Goal: Information Seeking & Learning: Learn about a topic

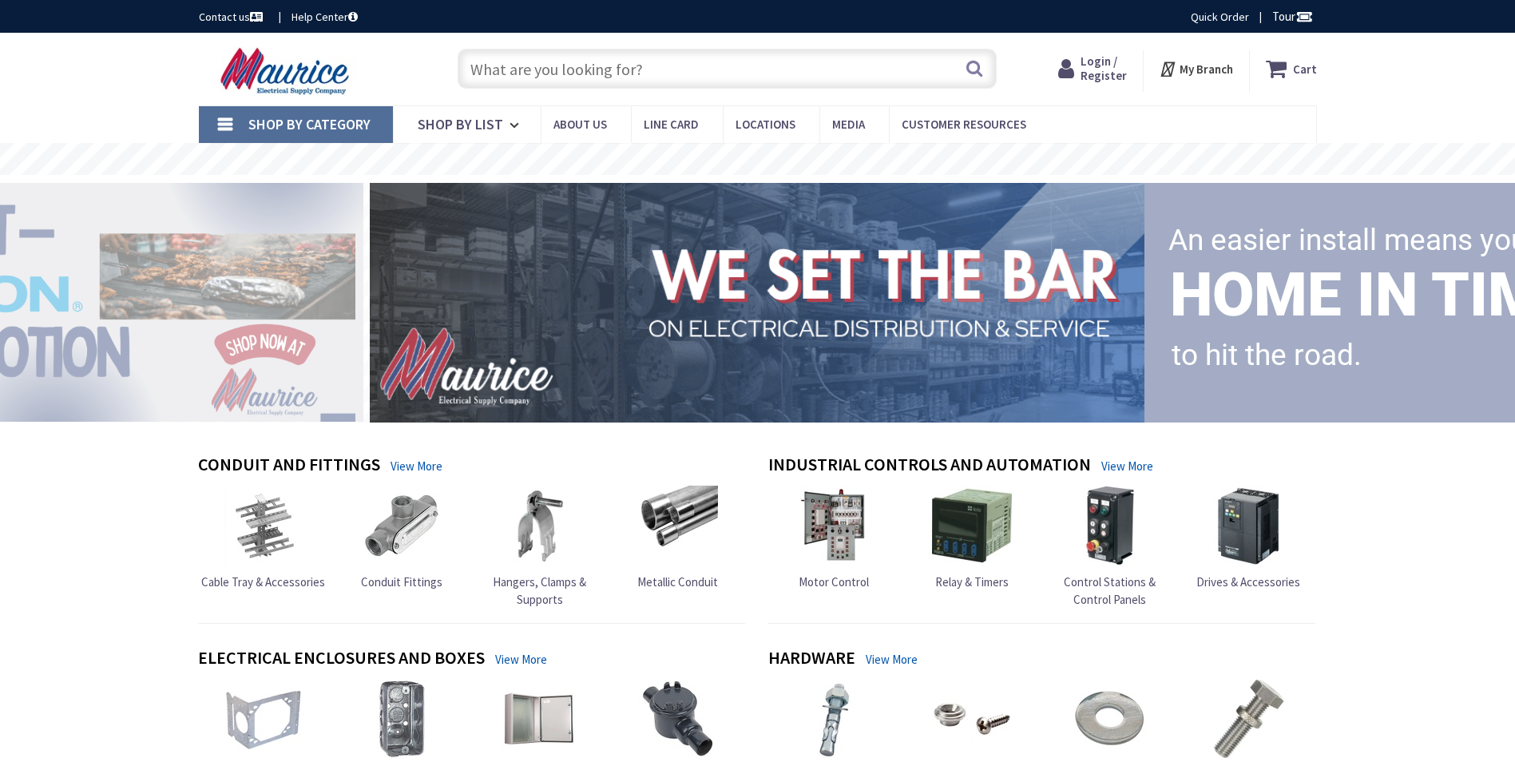
click at [538, 67] on input "text" at bounding box center [727, 69] width 539 height 40
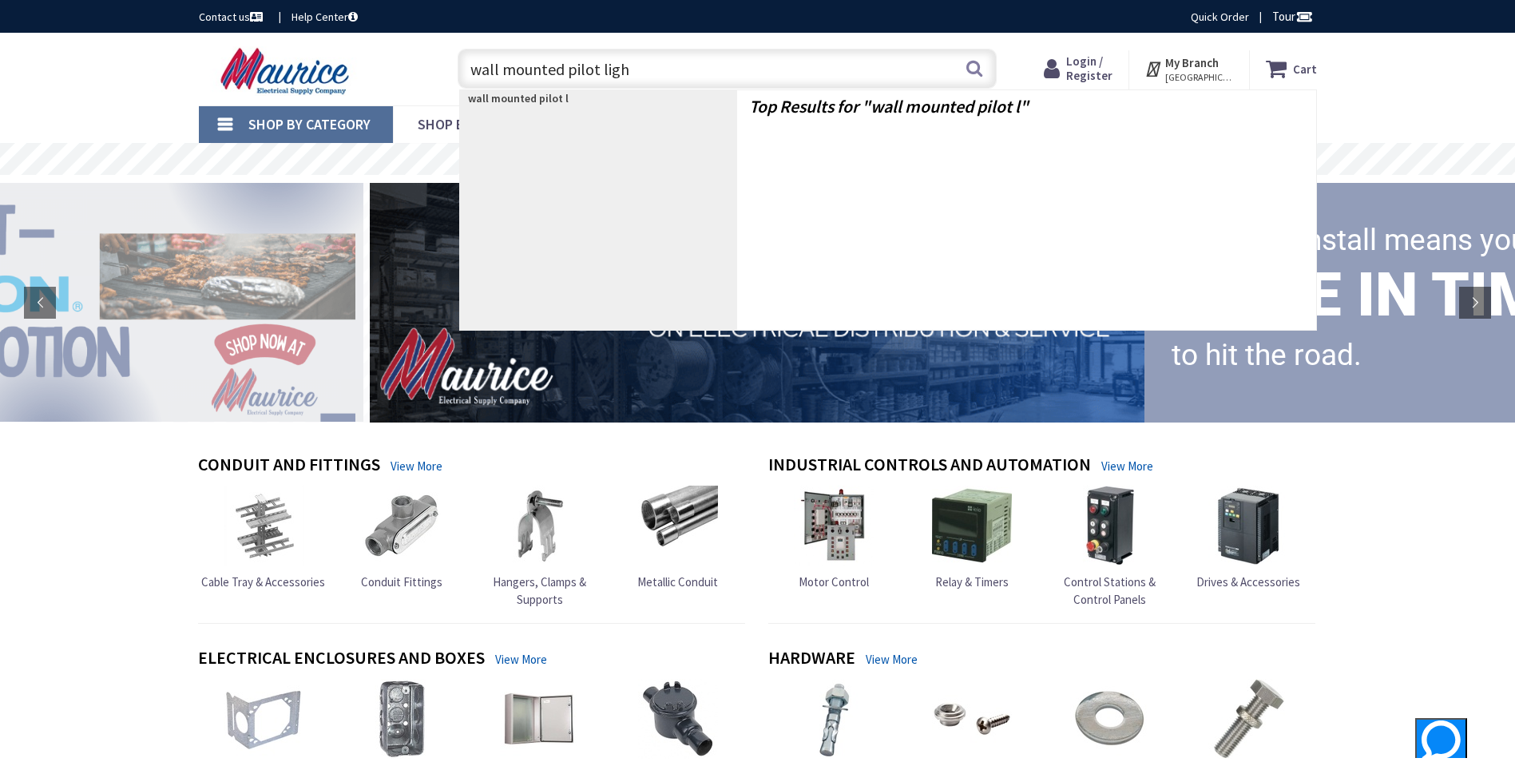
type input "wall mounted pilot light"
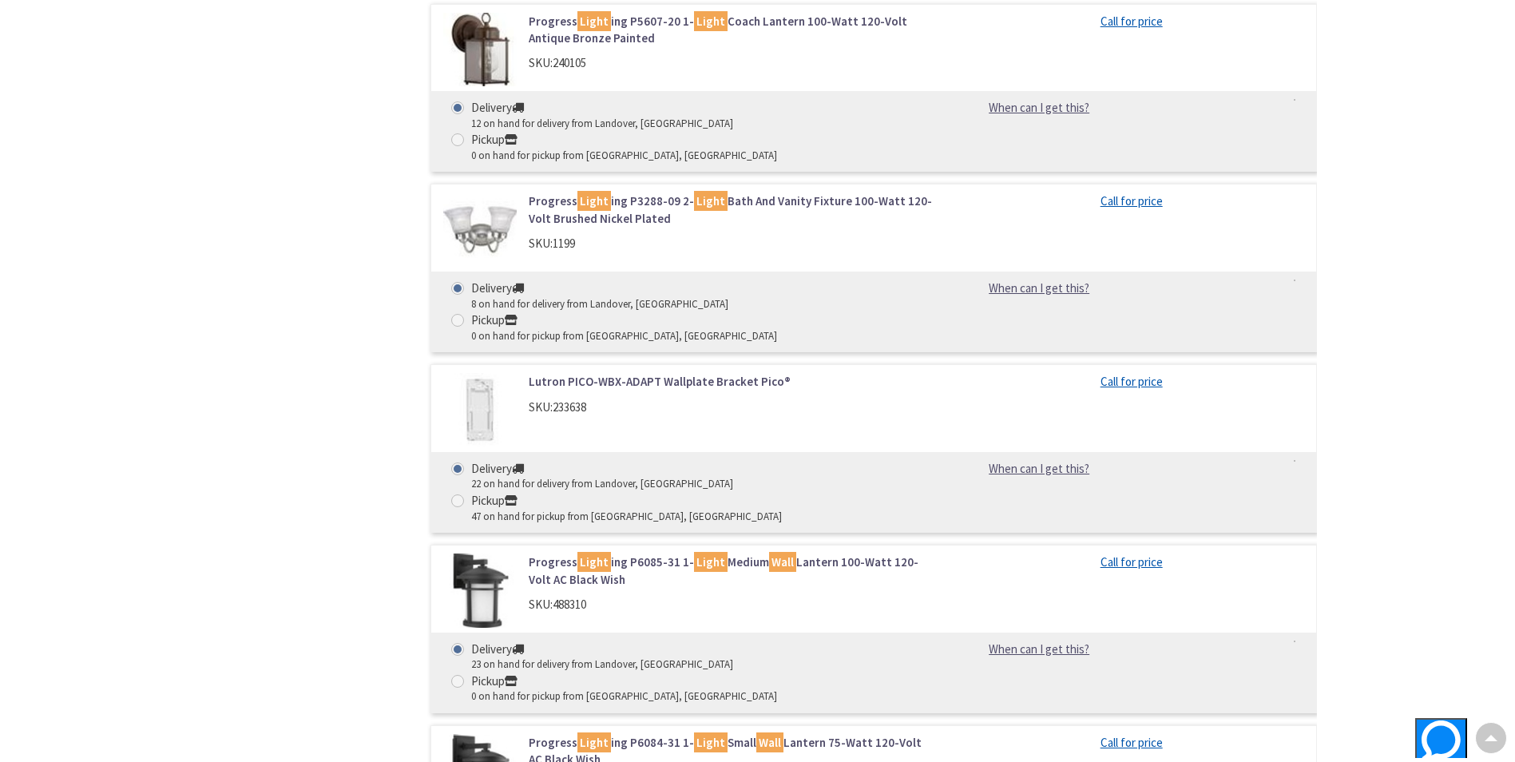
scroll to position [2670, 0]
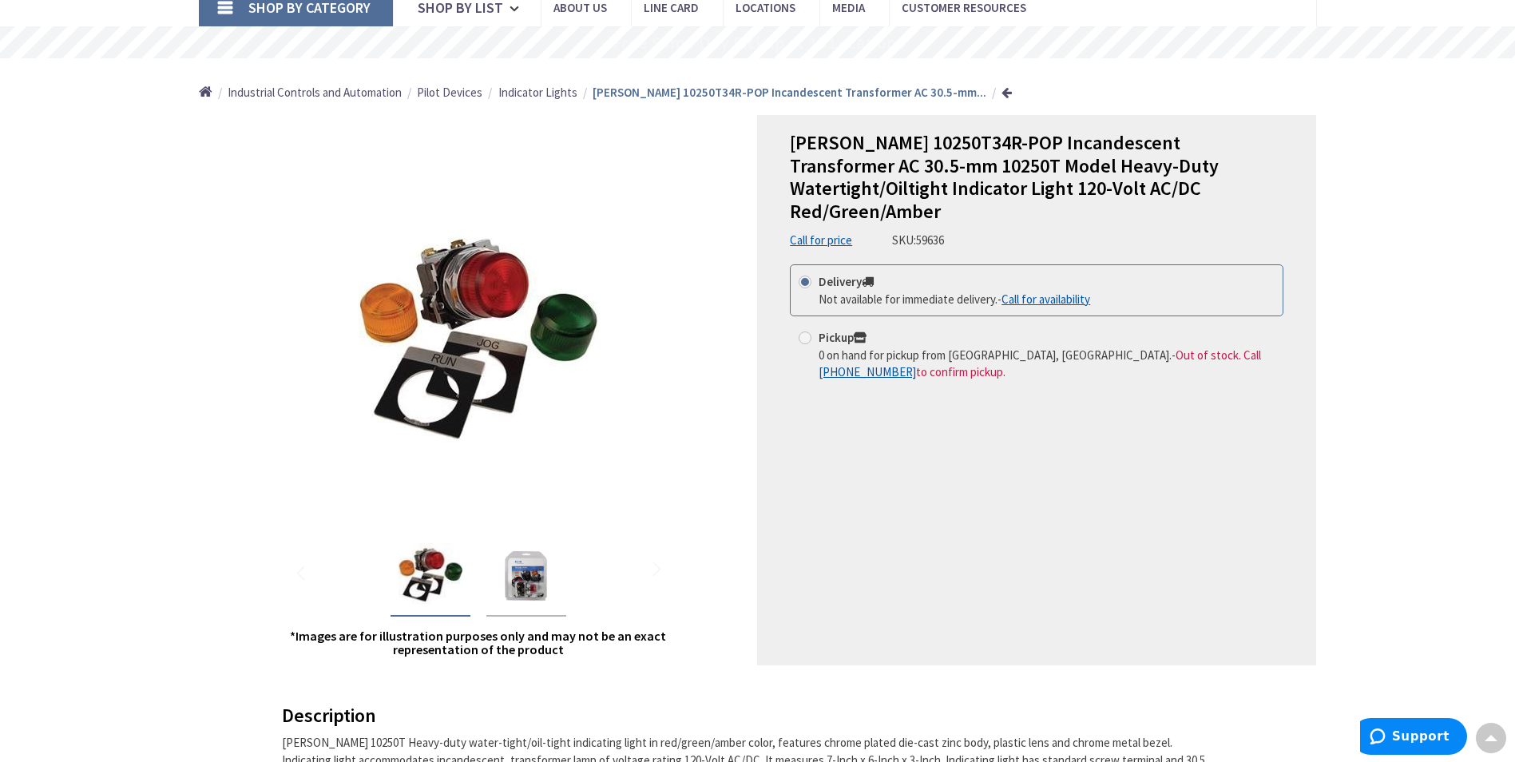
scroll to position [106, 0]
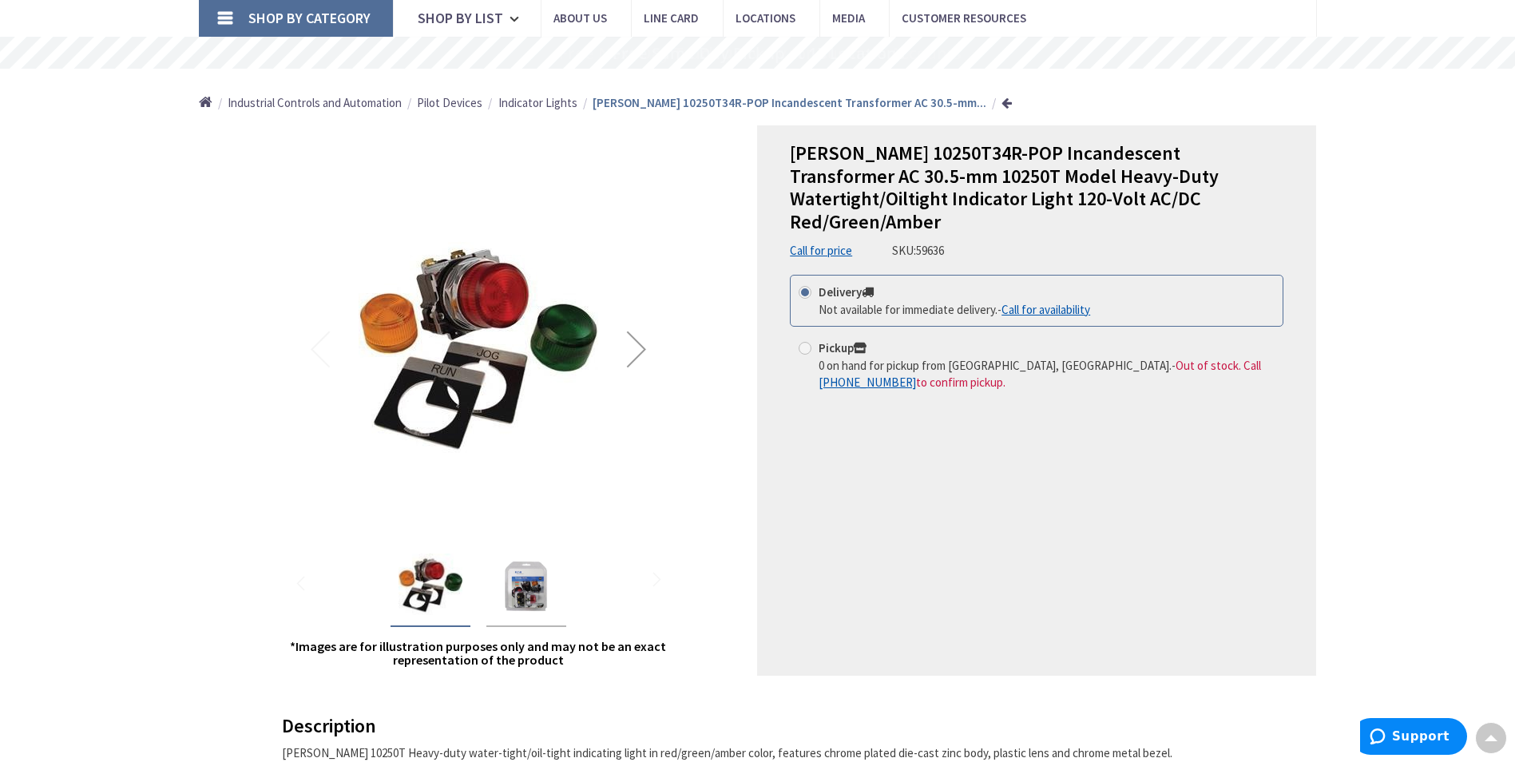
click at [520, 587] on img "Eaton 10250T34R-POP Incandescent Transformer AC 30.5-mm 10250T Model Heavy-Duty…" at bounding box center [526, 585] width 64 height 64
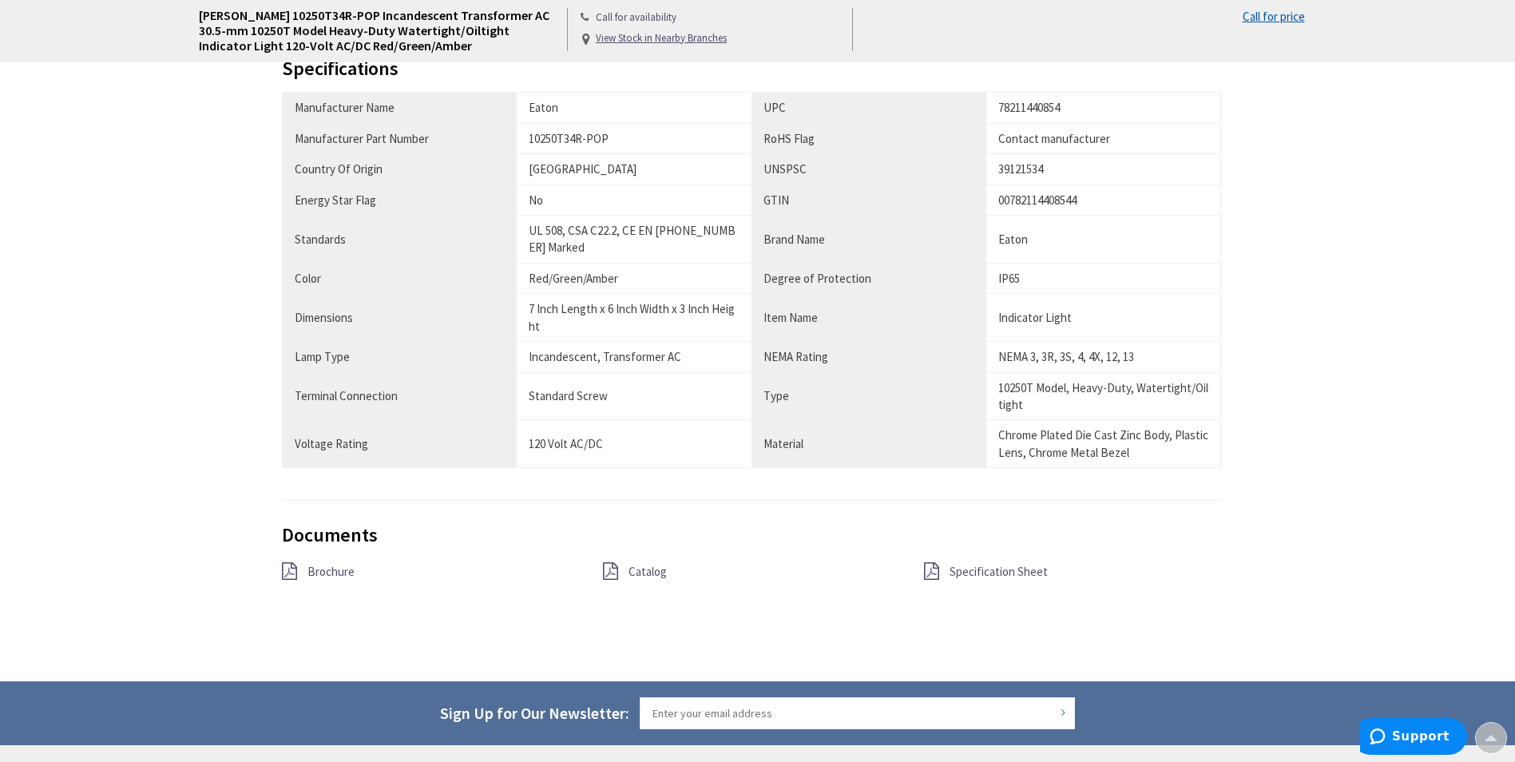
scroll to position [985, 0]
click at [316, 572] on span "Brochure" at bounding box center [330, 570] width 47 height 15
click at [652, 569] on span "Catalog" at bounding box center [648, 570] width 38 height 15
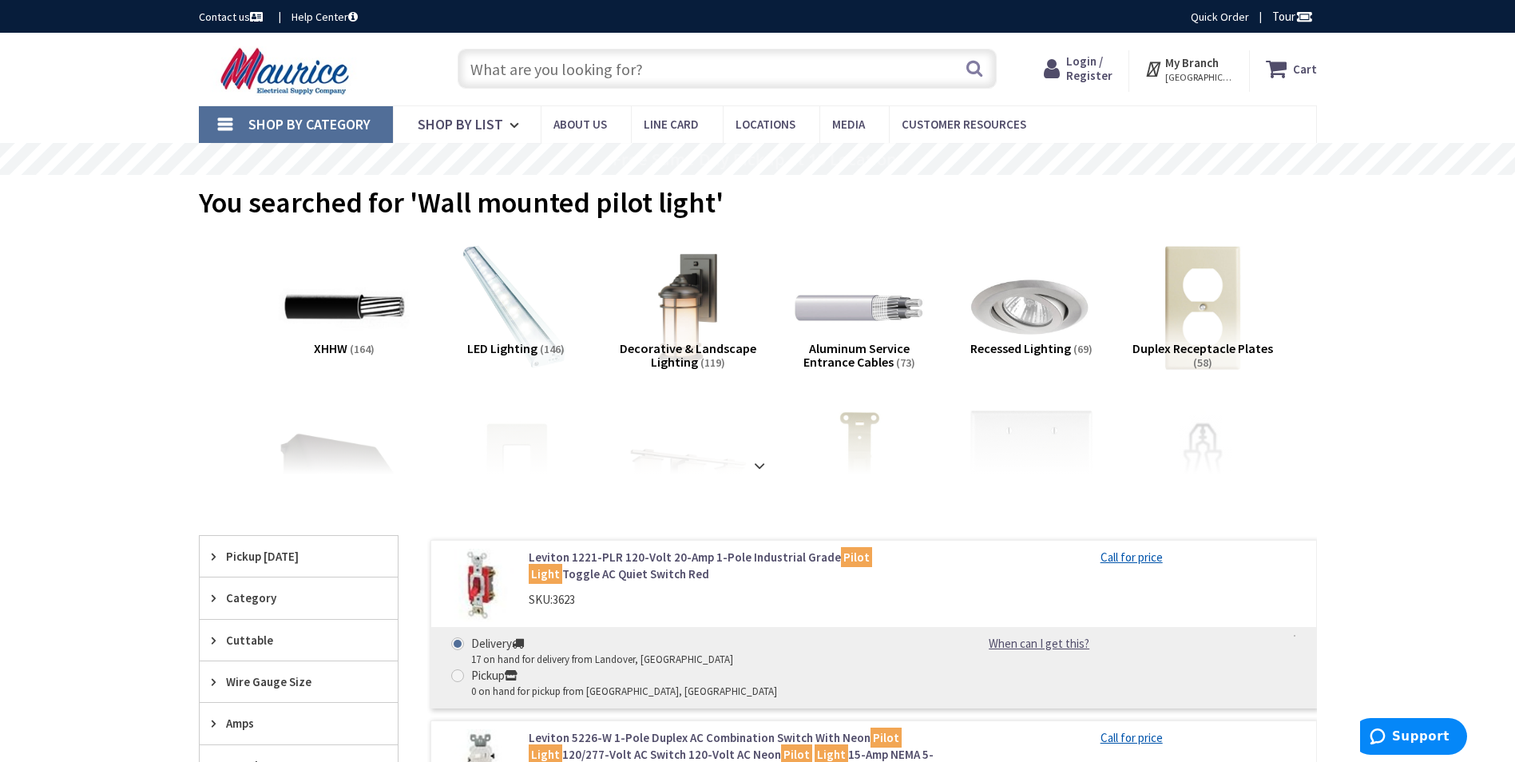
click at [626, 68] on input "text" at bounding box center [727, 69] width 539 height 40
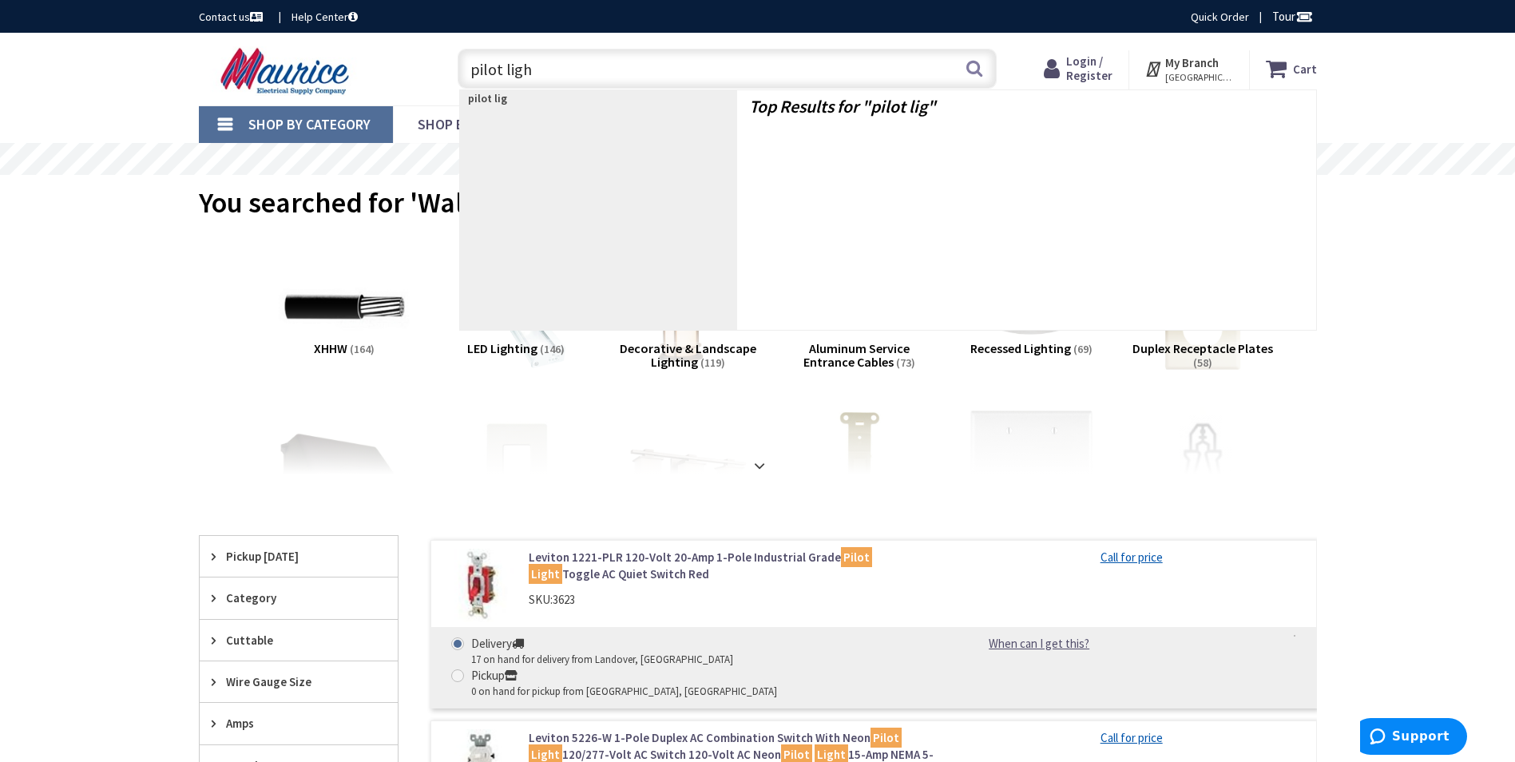
type input "pilot light"
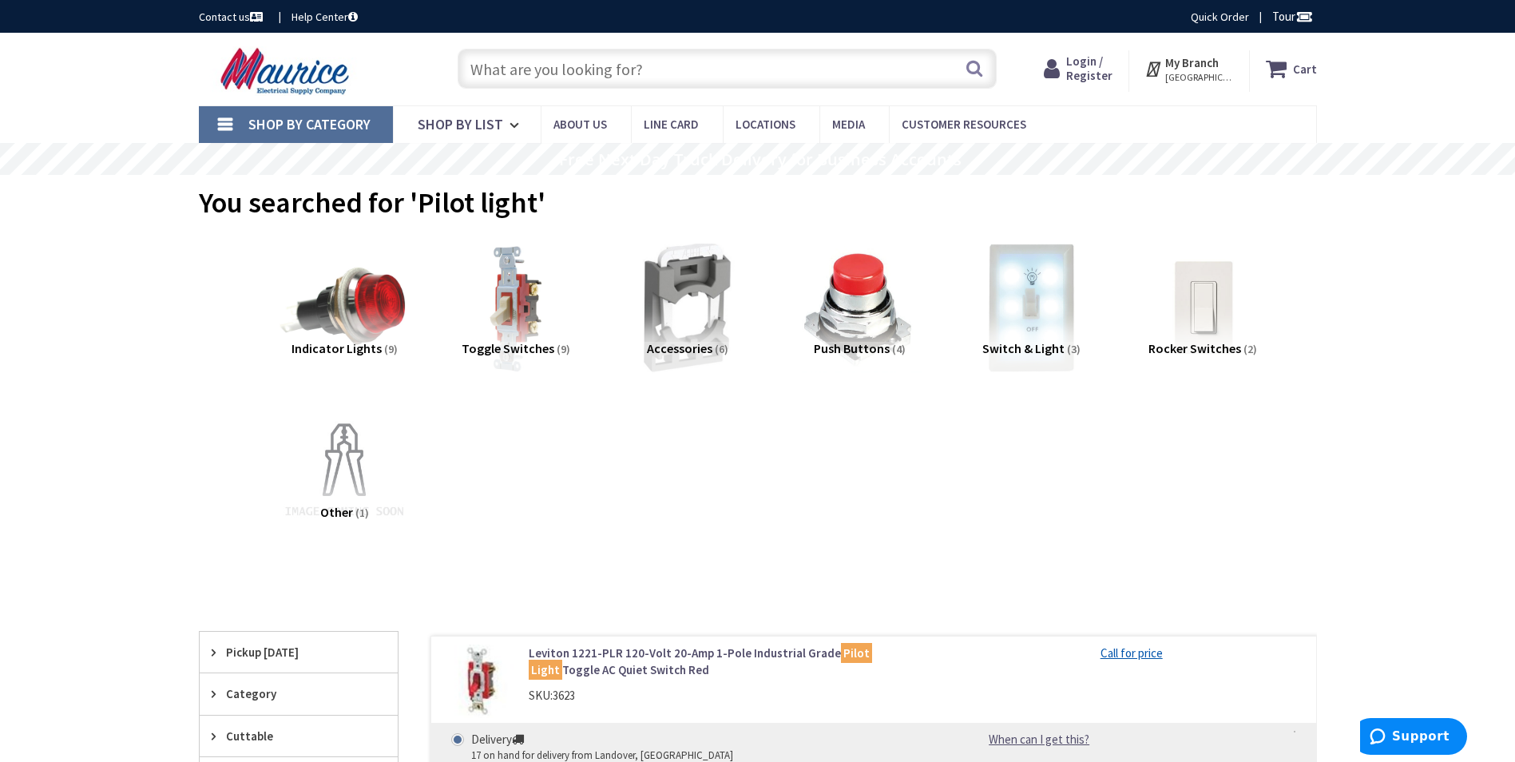
click at [323, 347] on span "Indicator Lights" at bounding box center [337, 348] width 90 height 16
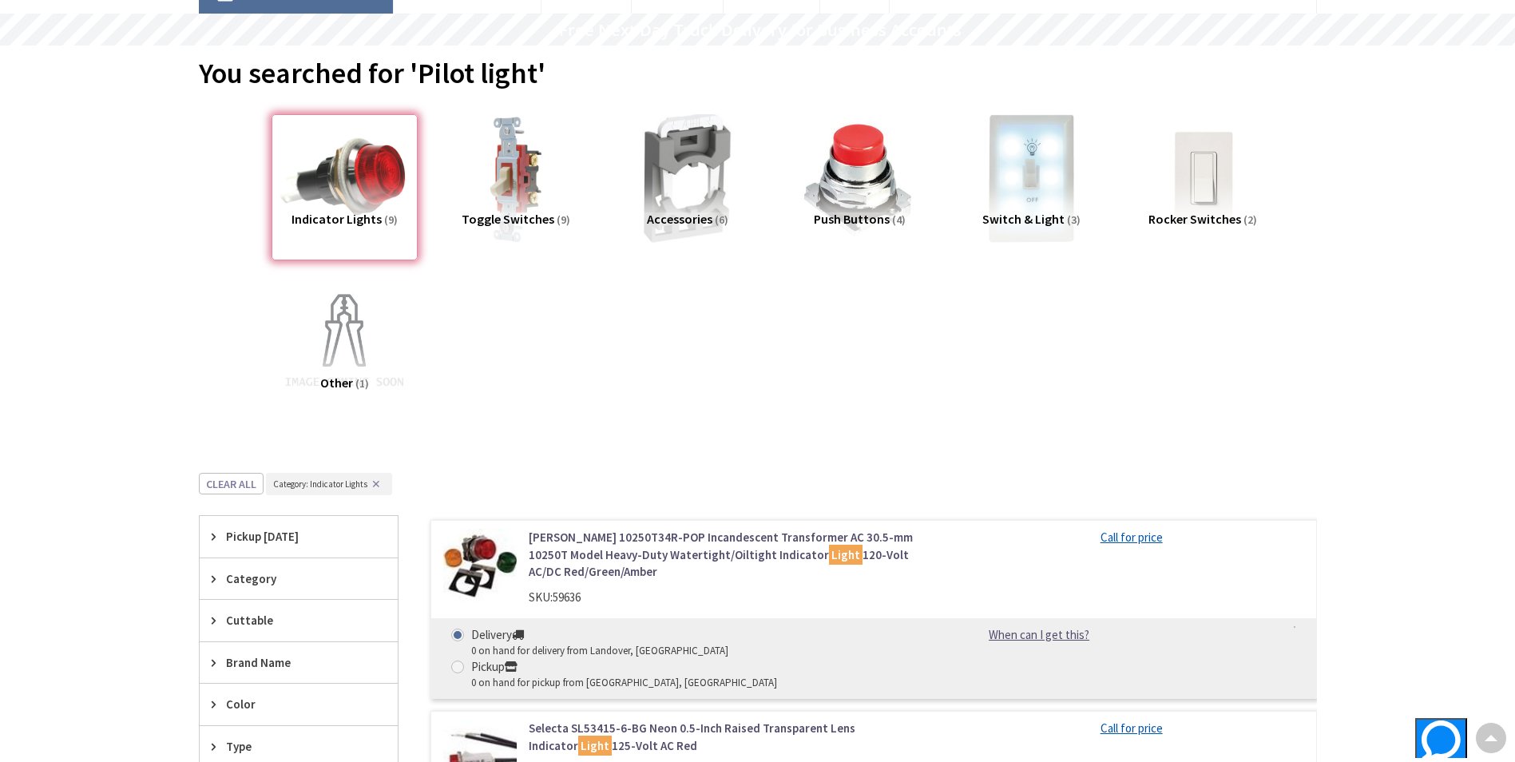
scroll to position [111, 0]
